Goal: Task Accomplishment & Management: Complete application form

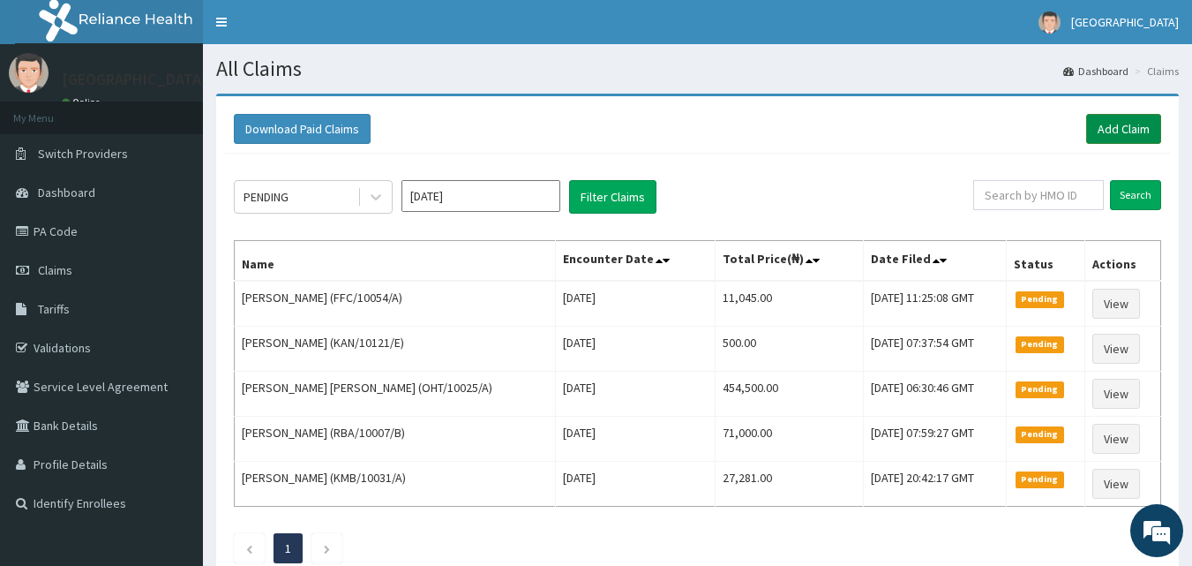
click at [1104, 123] on link "Add Claim" at bounding box center [1123, 129] width 75 height 30
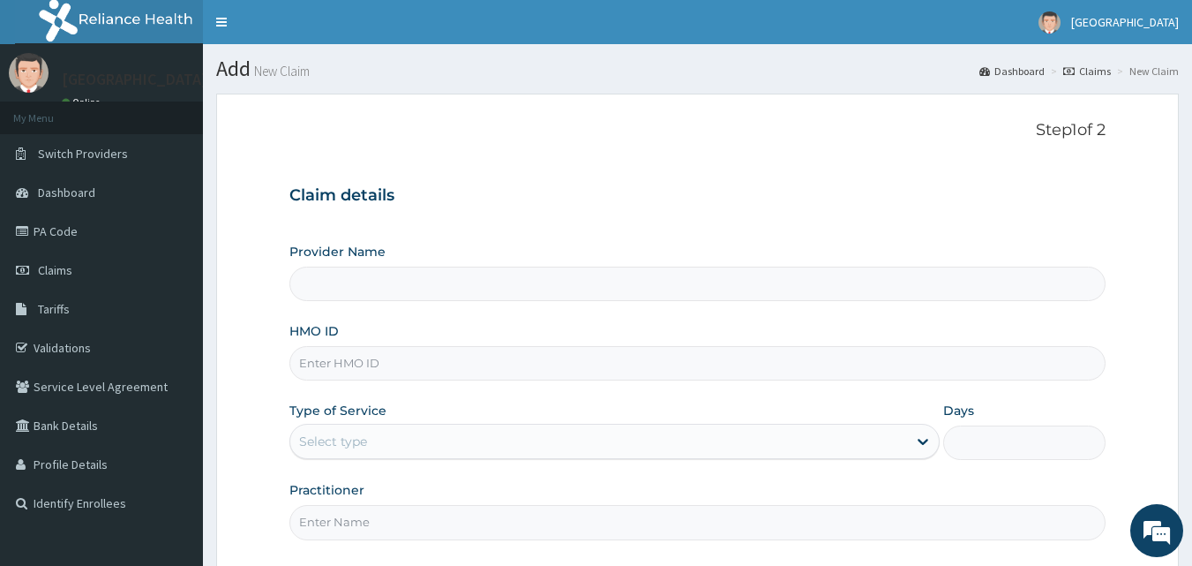
type input "[GEOGRAPHIC_DATA]"
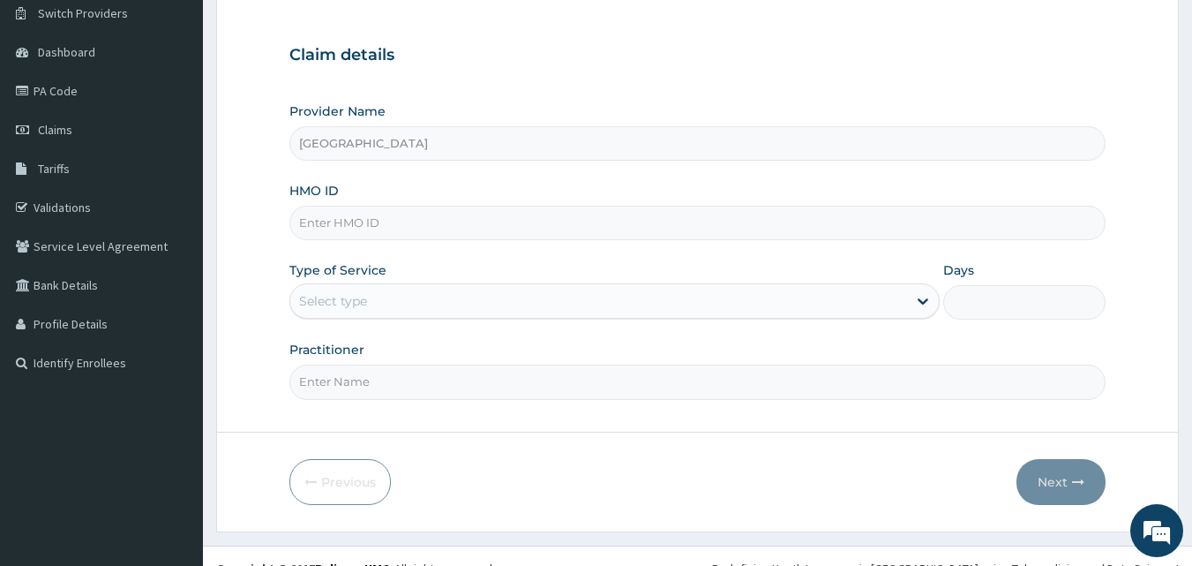
scroll to position [165, 0]
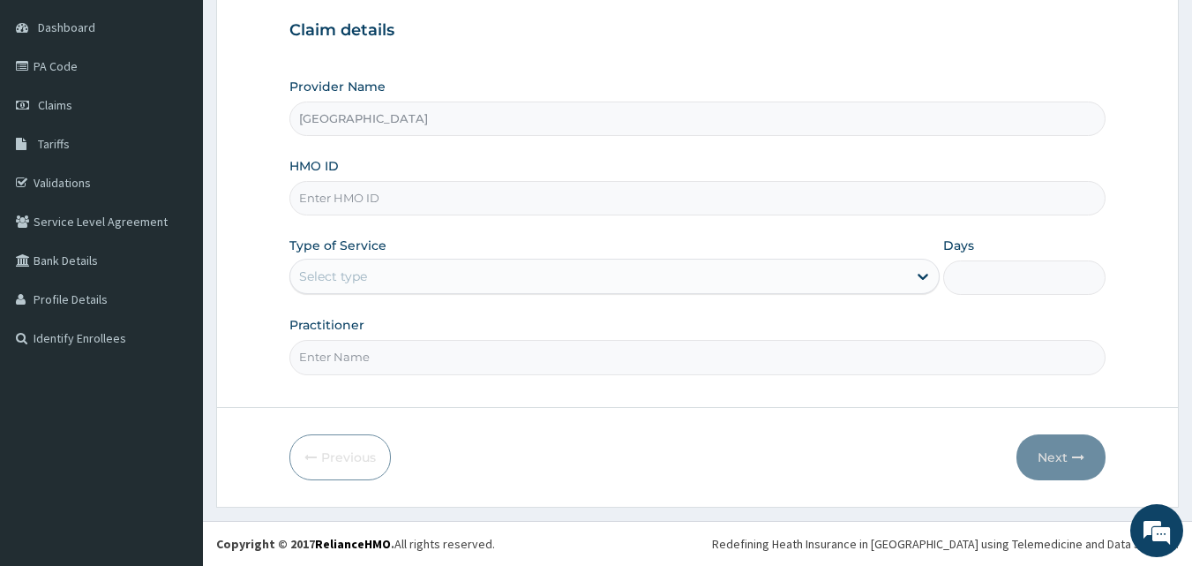
click at [349, 203] on input "HMO ID" at bounding box center [697, 198] width 817 height 34
type input "c"
type input "CYU/10228/A"
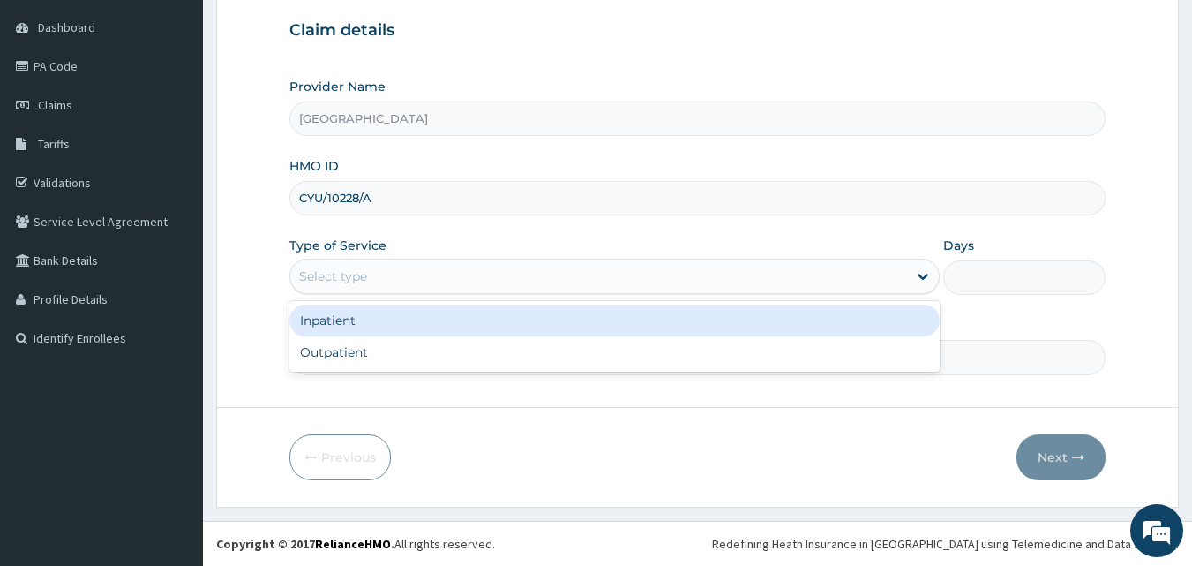
click at [332, 282] on div "Select type" at bounding box center [333, 276] width 68 height 18
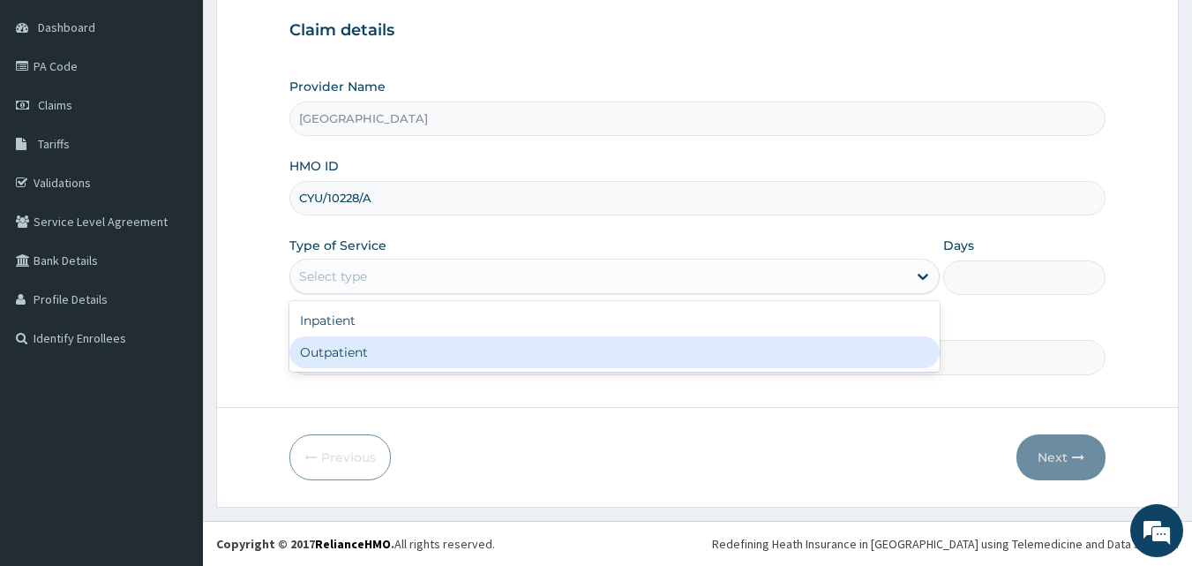
click at [318, 353] on div "Outpatient" at bounding box center [614, 352] width 650 height 32
type input "1"
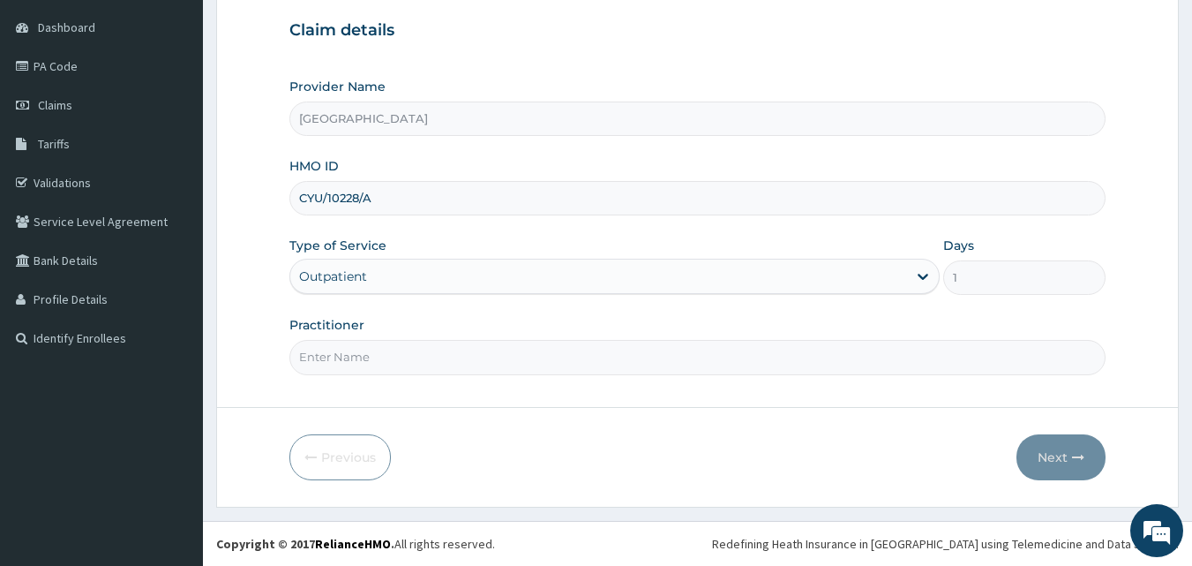
click at [349, 352] on input "Practitioner" at bounding box center [697, 357] width 817 height 34
type input "DR. JATTOH"
click at [1061, 456] on button "Next" at bounding box center [1061, 457] width 89 height 46
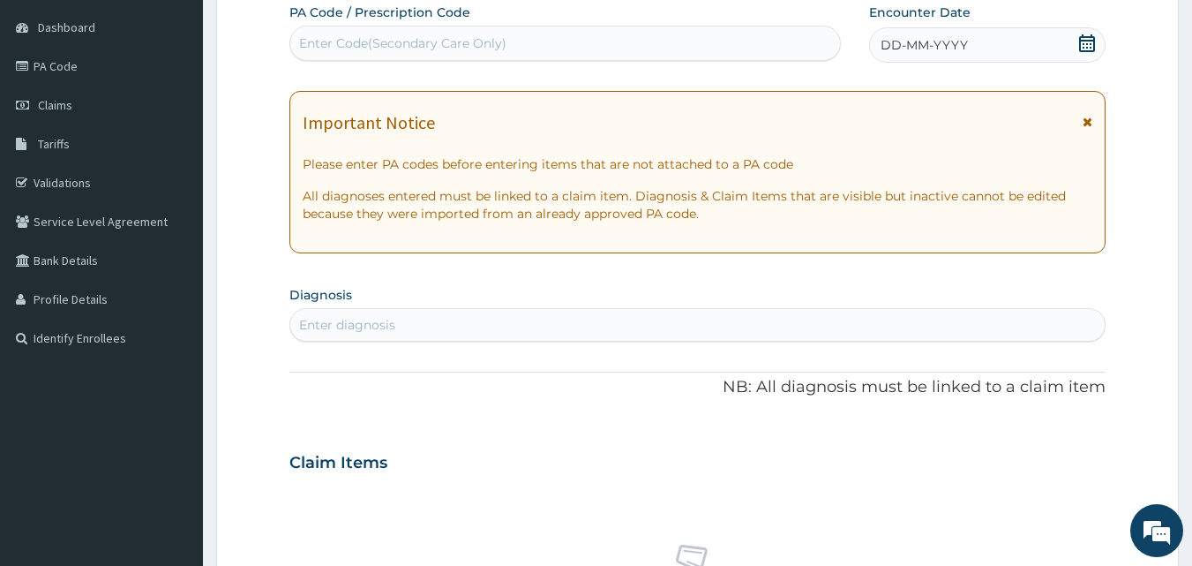
click at [1089, 42] on icon at bounding box center [1087, 43] width 18 height 18
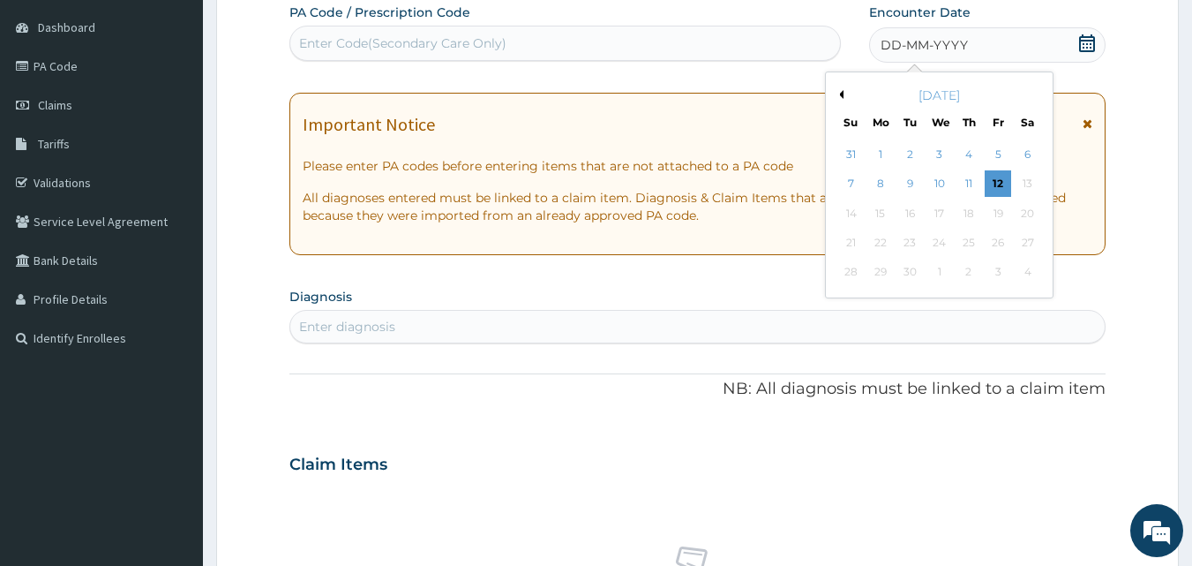
click at [968, 179] on div "11" at bounding box center [969, 184] width 26 height 26
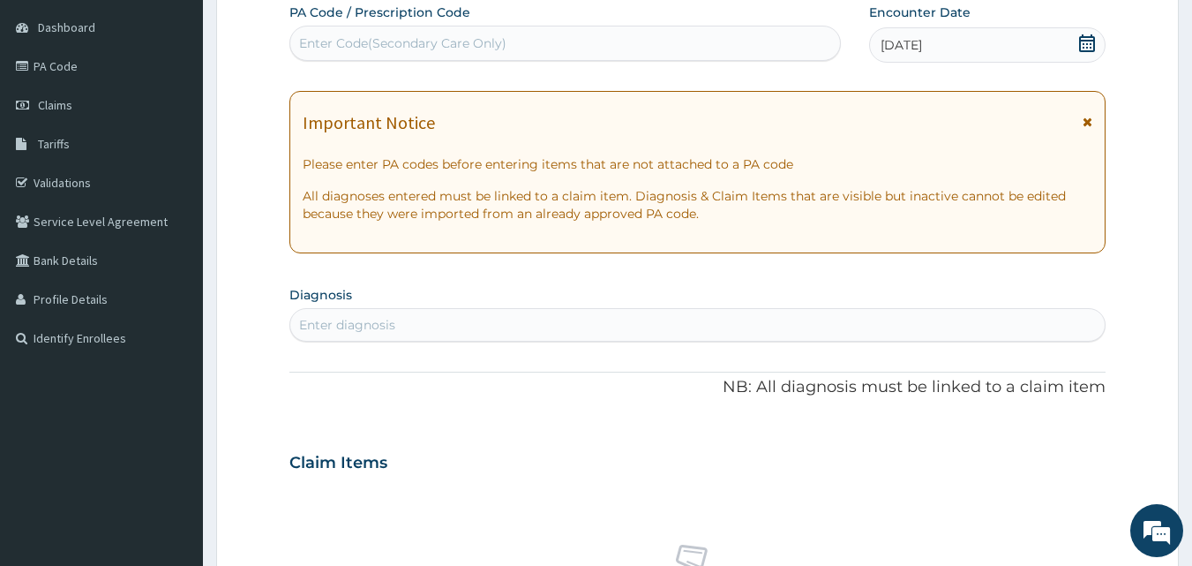
click at [377, 41] on div "Enter Code(Secondary Care Only)" at bounding box center [402, 43] width 207 height 18
type input "PA/3AF525"
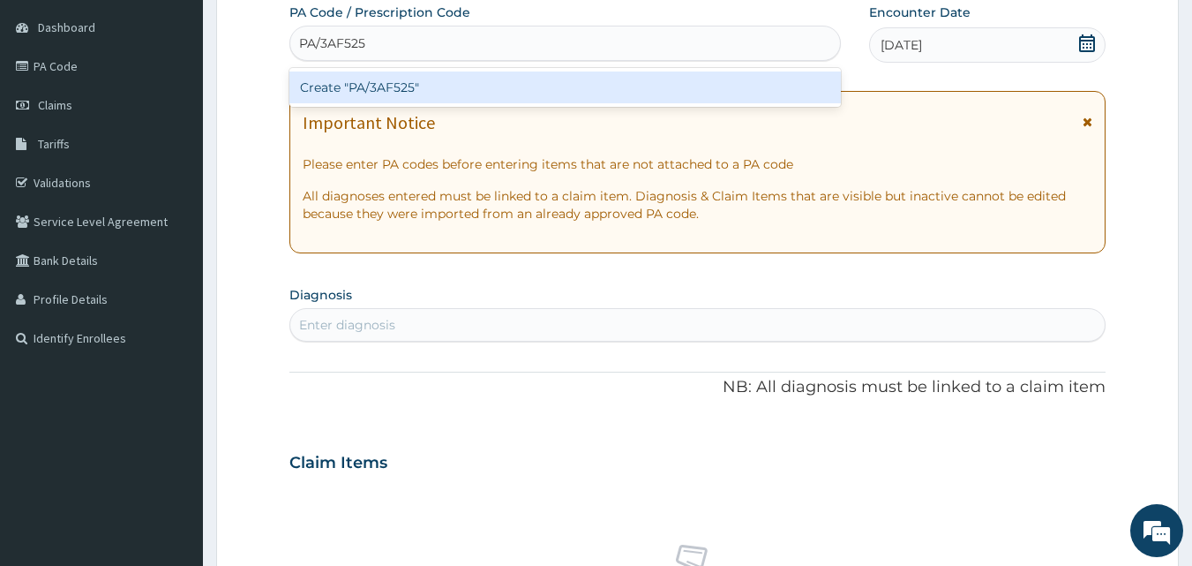
click at [398, 83] on div "Create "PA/3AF525"" at bounding box center [565, 87] width 552 height 32
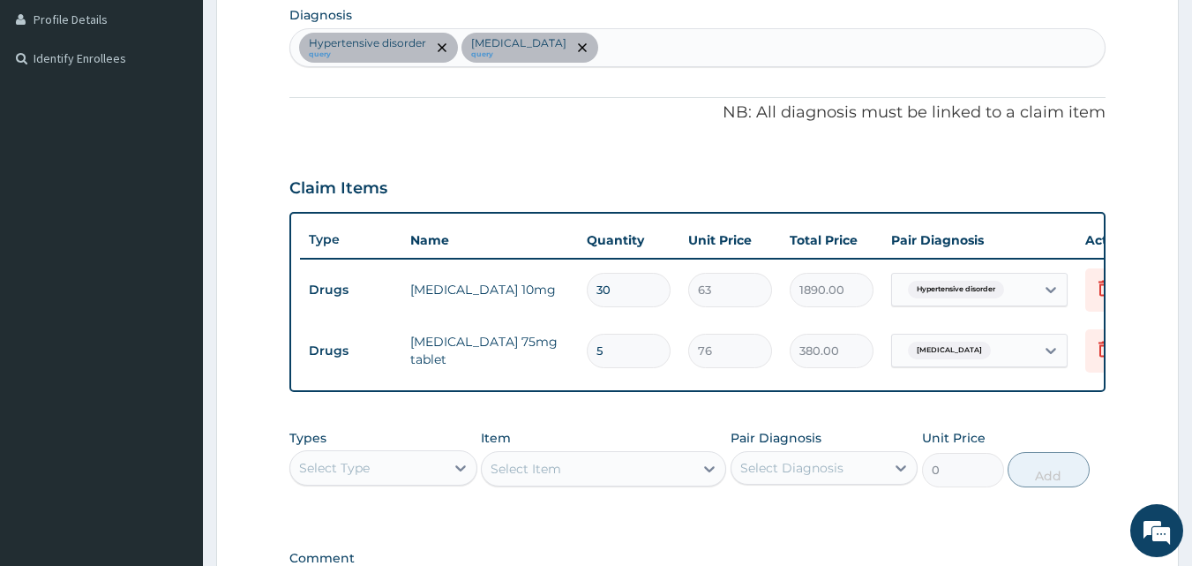
scroll to position [618, 0]
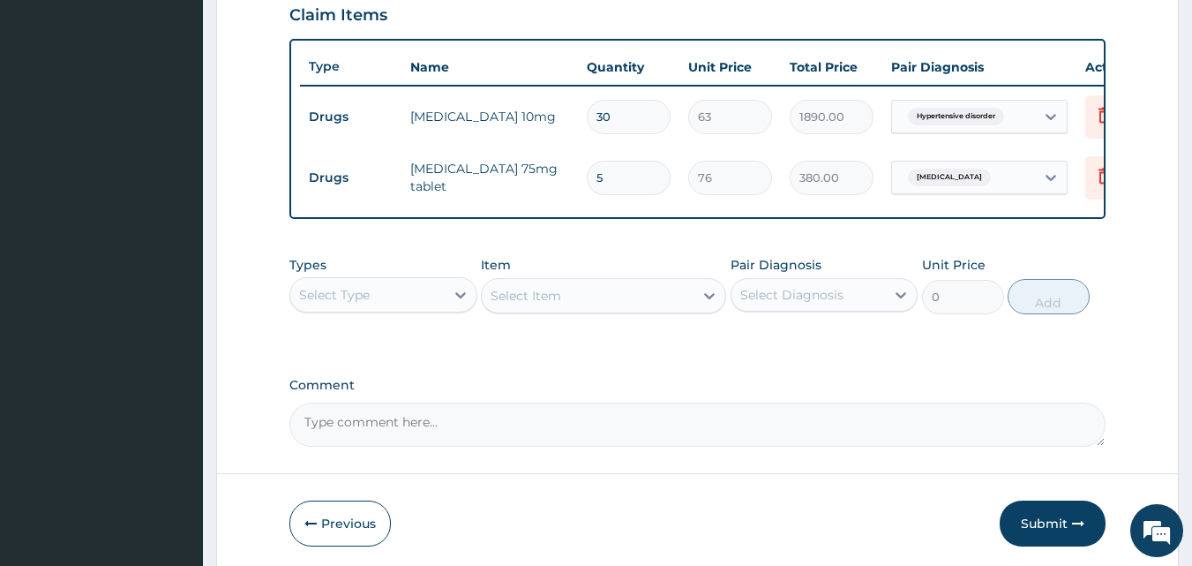
click at [355, 297] on div "Select Type" at bounding box center [367, 295] width 154 height 28
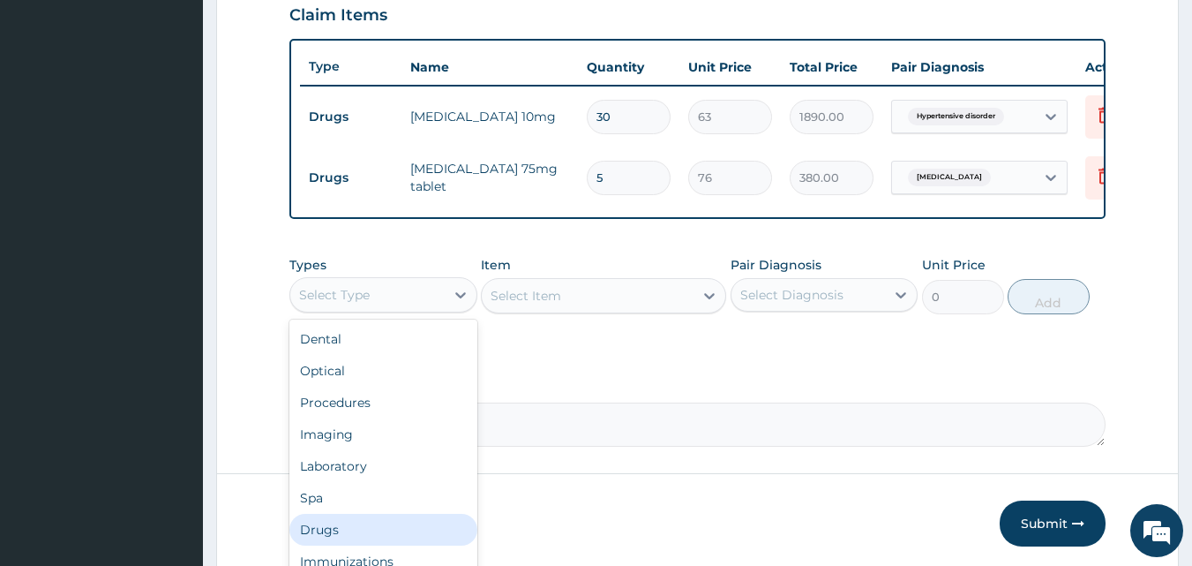
drag, startPoint x: 339, startPoint y: 540, endPoint x: 587, endPoint y: 401, distance: 284.5
click at [339, 539] on div "Drugs" at bounding box center [383, 530] width 188 height 32
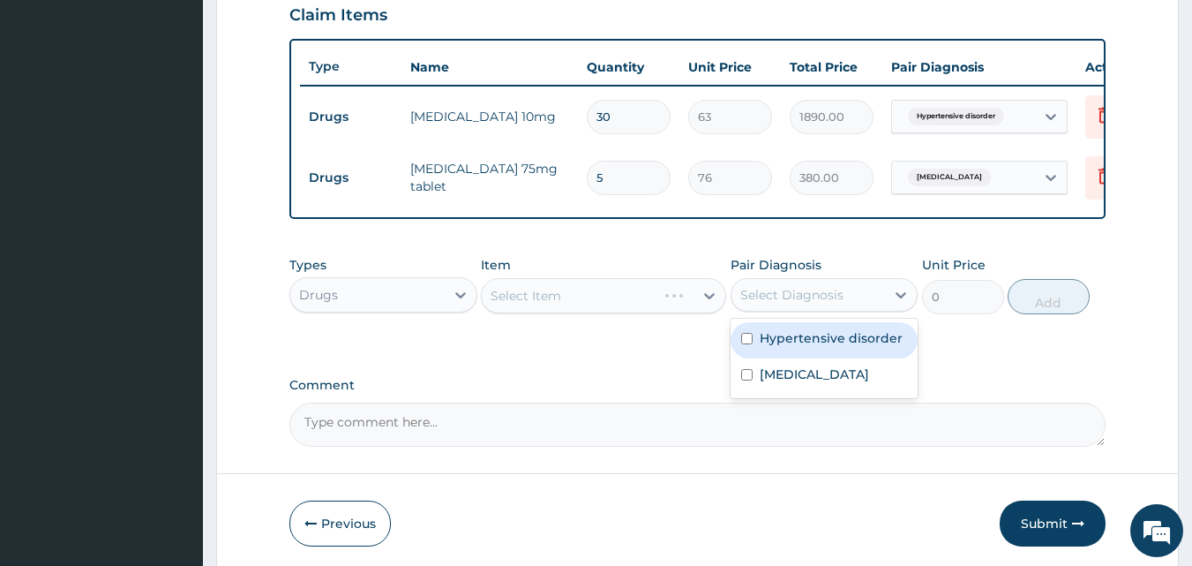
click at [827, 304] on div "Select Diagnosis" at bounding box center [791, 295] width 103 height 18
click at [784, 347] on label "Hypertensive disorder" at bounding box center [831, 338] width 143 height 18
checkbox input "true"
click at [529, 304] on div "Select Item" at bounding box center [526, 296] width 71 height 18
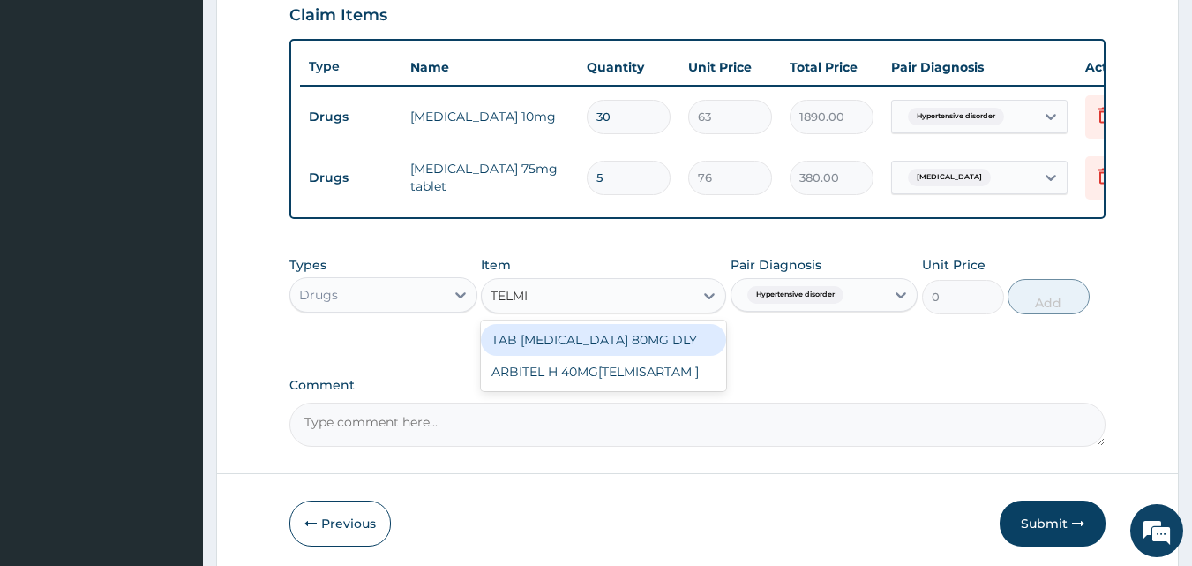
type input "TELMIS"
click at [570, 353] on div "TAB TELMISARTAN 80MG DLY" at bounding box center [603, 340] width 245 height 32
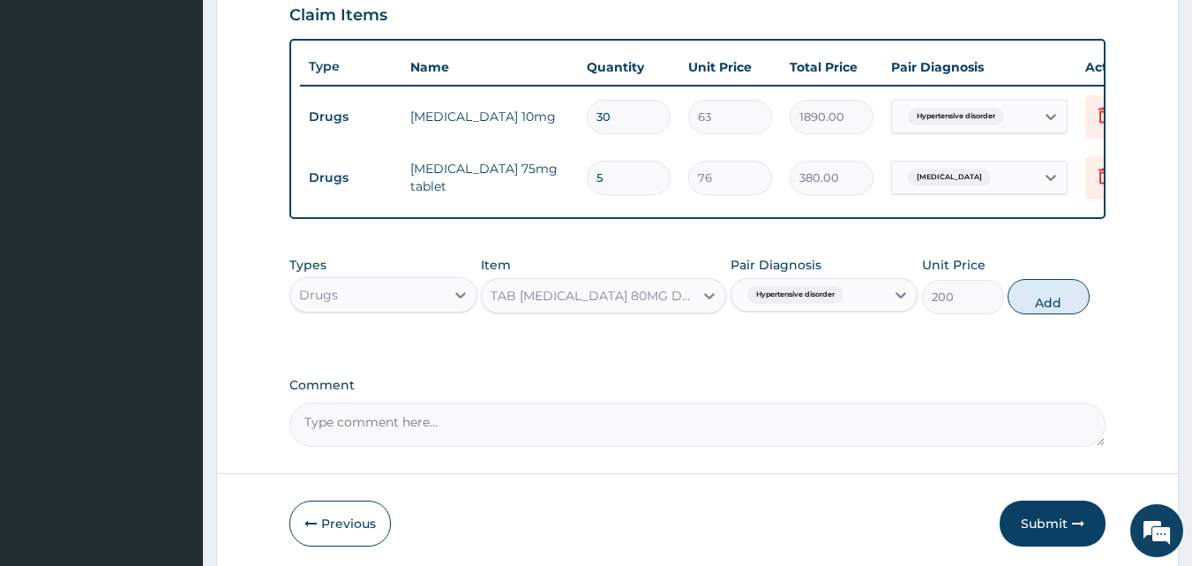
click at [1052, 304] on button "Add" at bounding box center [1049, 296] width 82 height 35
type input "0"
